Goal: Transaction & Acquisition: Purchase product/service

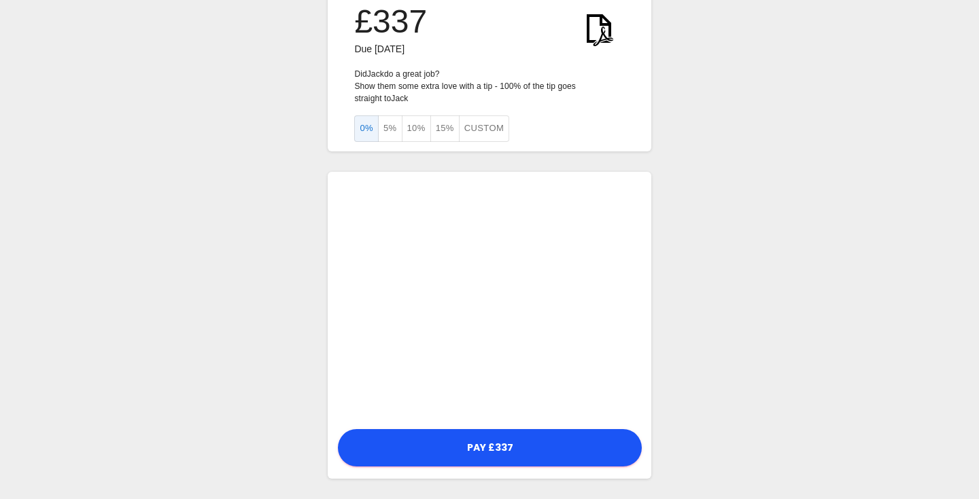
scroll to position [27, 0]
click at [419, 130] on button "10%" at bounding box center [416, 129] width 29 height 27
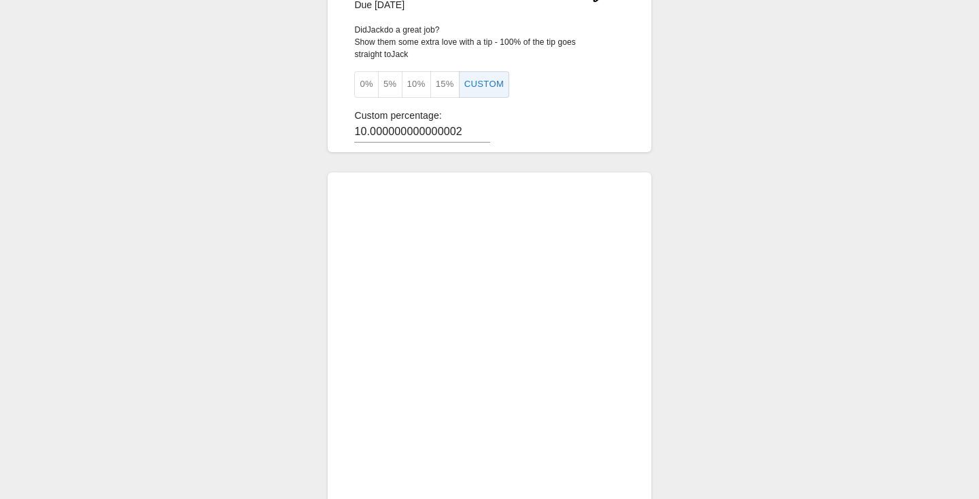
scroll to position [323, 0]
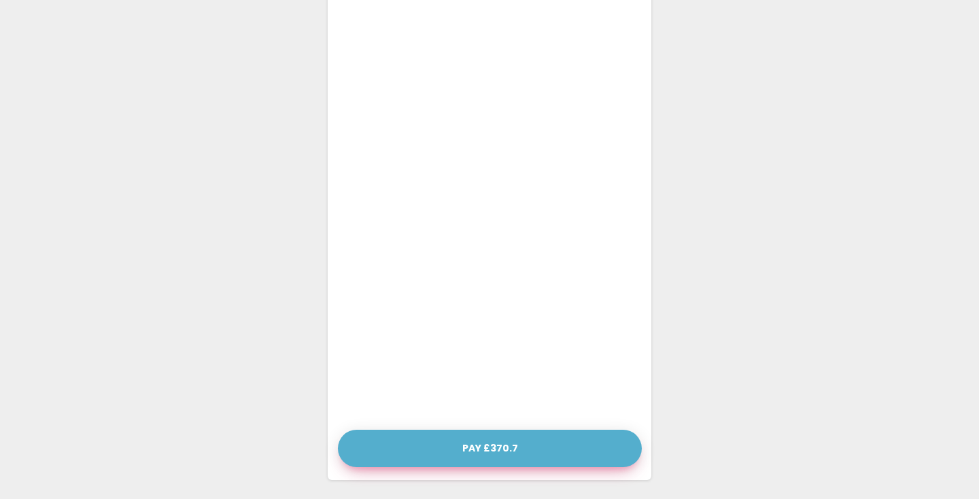
click at [485, 448] on button "Pay £370.7" at bounding box center [490, 448] width 304 height 37
